Goal: Information Seeking & Learning: Learn about a topic

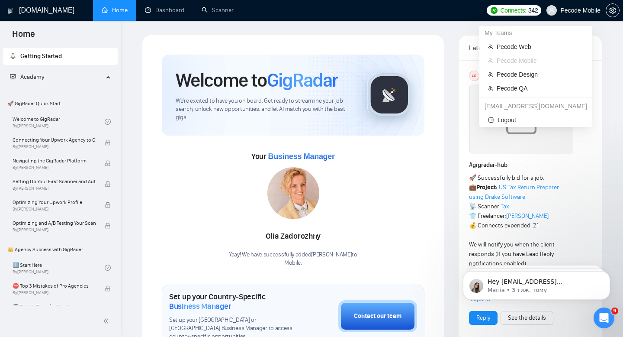
click at [562, 10] on span "Pecode Mobile" at bounding box center [580, 10] width 40 height 0
click at [507, 77] on span "Pecode Design" at bounding box center [540, 75] width 87 height 10
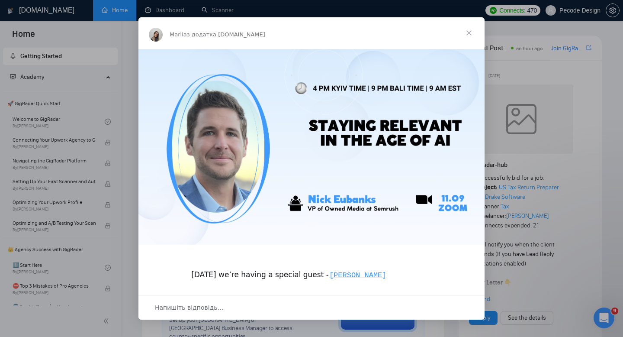
click at [472, 32] on span "Закрити" at bounding box center [468, 32] width 31 height 31
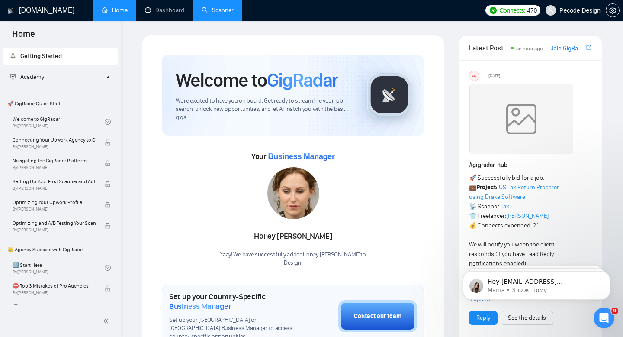
click at [202, 14] on link "Scanner" at bounding box center [218, 9] width 32 height 7
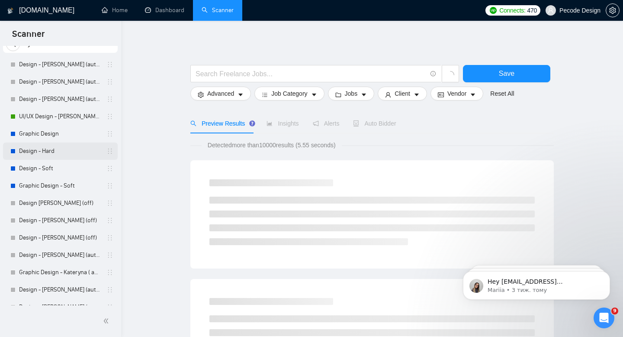
scroll to position [55, 0]
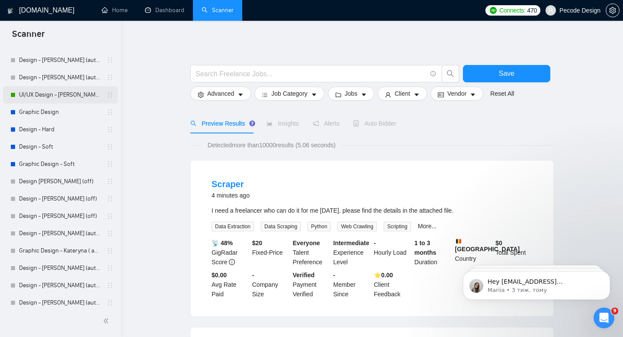
click at [55, 94] on link "UI/UX Design - [PERSON_NAME] (autobid on)" at bounding box center [60, 94] width 82 height 17
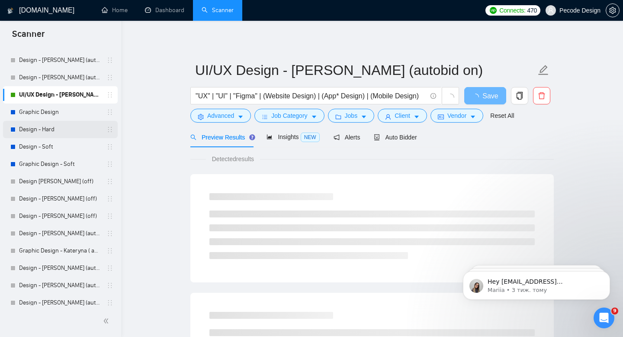
click at [56, 134] on link "Design - Hard" at bounding box center [60, 129] width 82 height 17
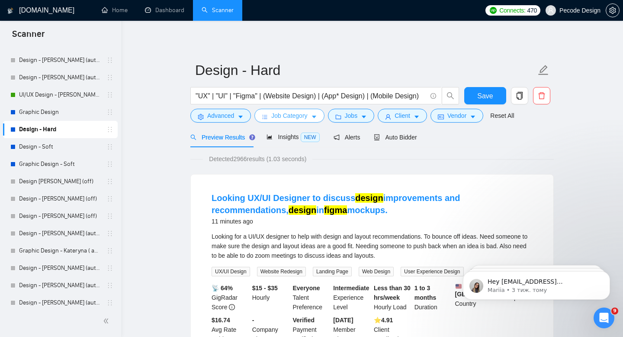
click at [285, 116] on span "Job Category" at bounding box center [289, 116] width 36 height 10
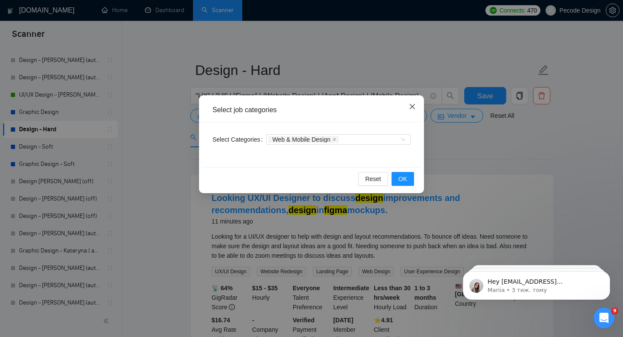
click at [414, 109] on icon "close" at bounding box center [412, 106] width 5 height 5
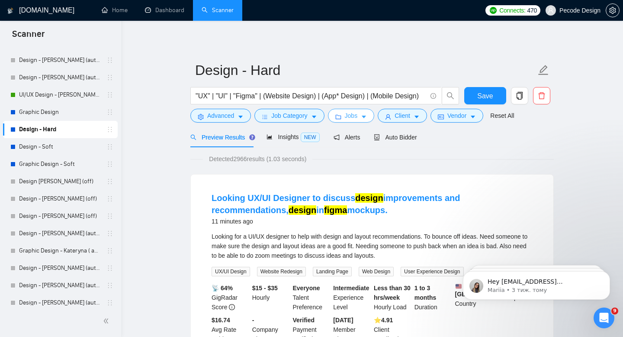
click at [362, 117] on button "Jobs" at bounding box center [351, 116] width 47 height 14
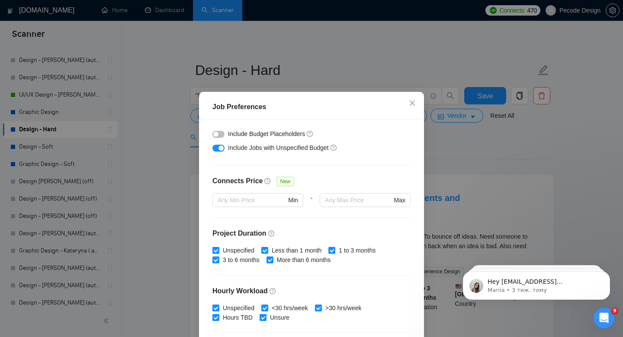
scroll to position [169, 0]
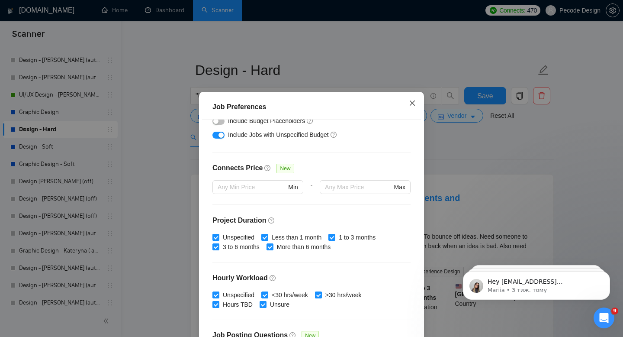
click at [411, 108] on span "Close" at bounding box center [412, 103] width 23 height 23
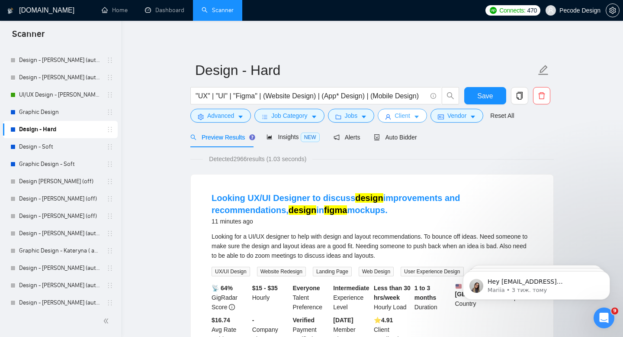
click at [417, 116] on icon "caret-down" at bounding box center [417, 117] width 6 height 6
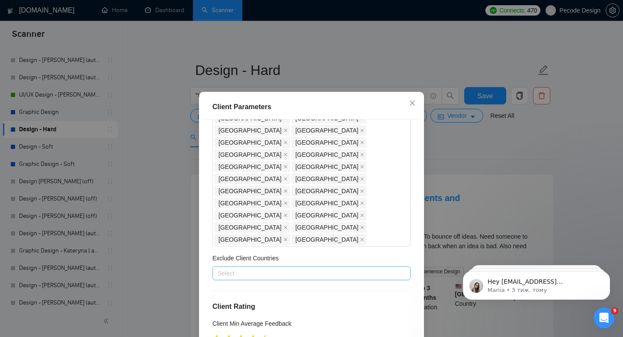
scroll to position [137, 0]
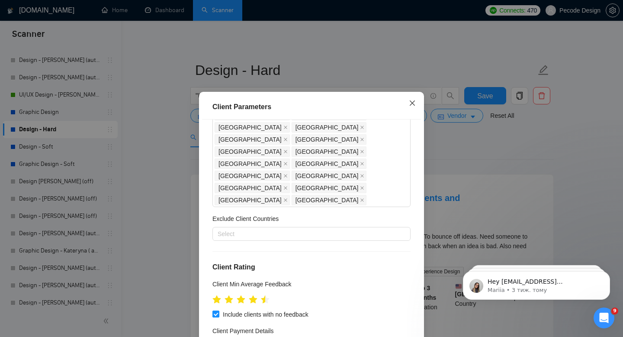
click at [419, 107] on span "Close" at bounding box center [412, 103] width 23 height 23
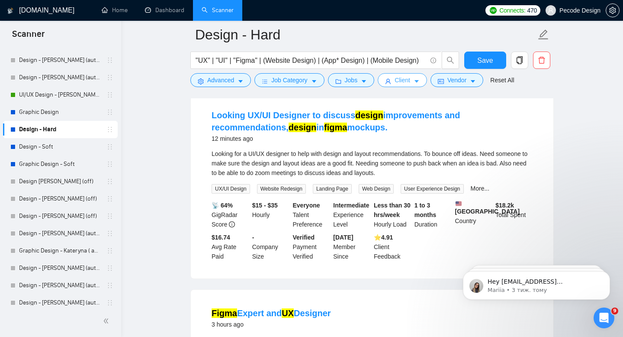
scroll to position [86, 0]
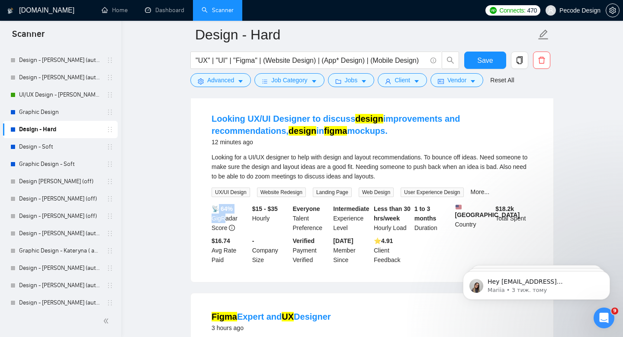
drag, startPoint x: 216, startPoint y: 211, endPoint x: 225, endPoint y: 214, distance: 9.2
click at [225, 214] on div "📡 64% GigRadar Score" at bounding box center [230, 218] width 41 height 29
click at [241, 58] on input ""UX" | "UI" | "Figma" | (Website Design) | (App* Design) | (Mobile Design)" at bounding box center [311, 60] width 231 height 11
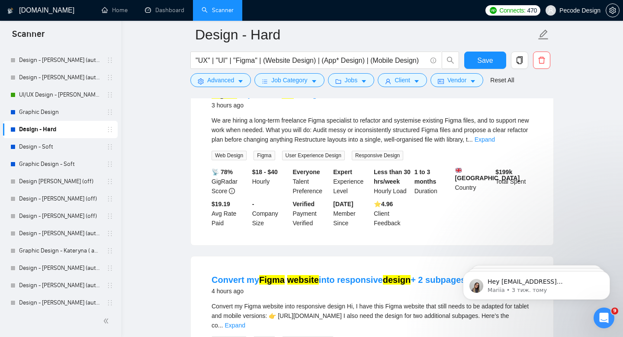
scroll to position [337, 0]
